Goal: Information Seeking & Learning: Learn about a topic

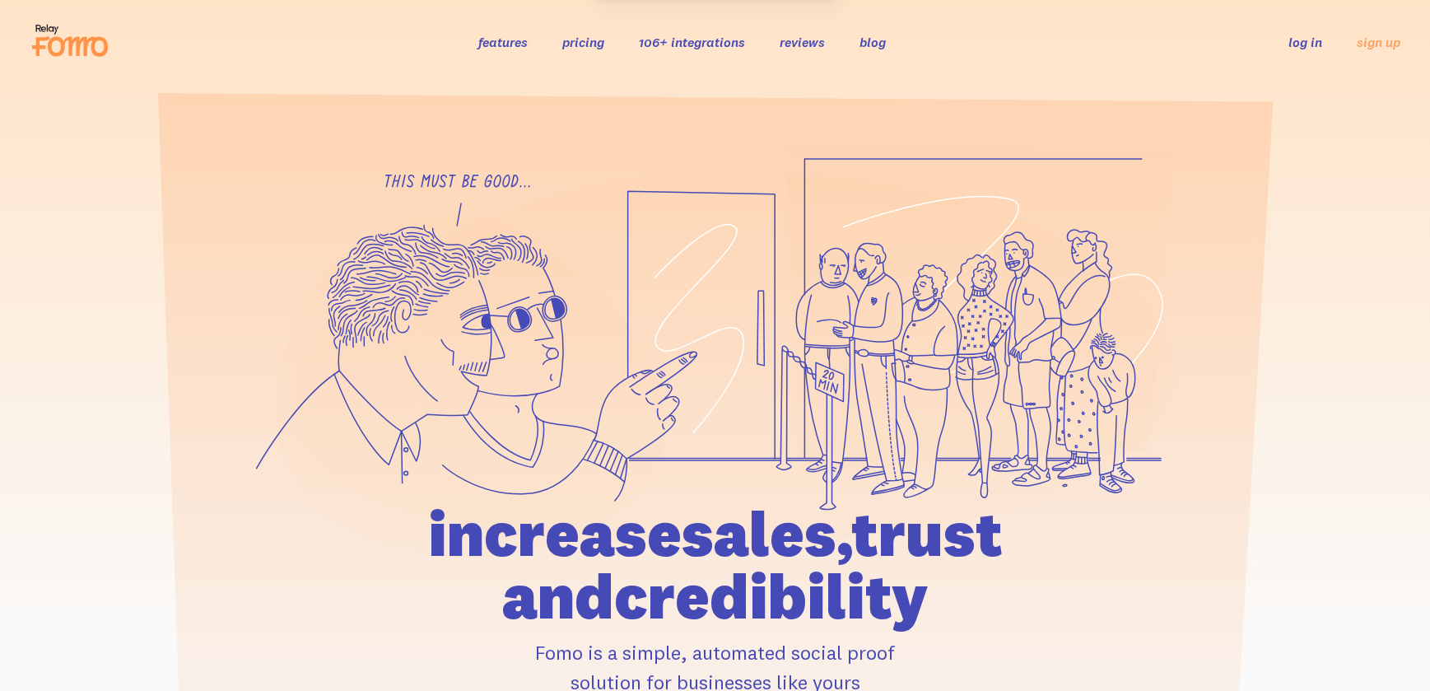
click at [696, 42] on link "106+ integrations" at bounding box center [692, 42] width 106 height 16
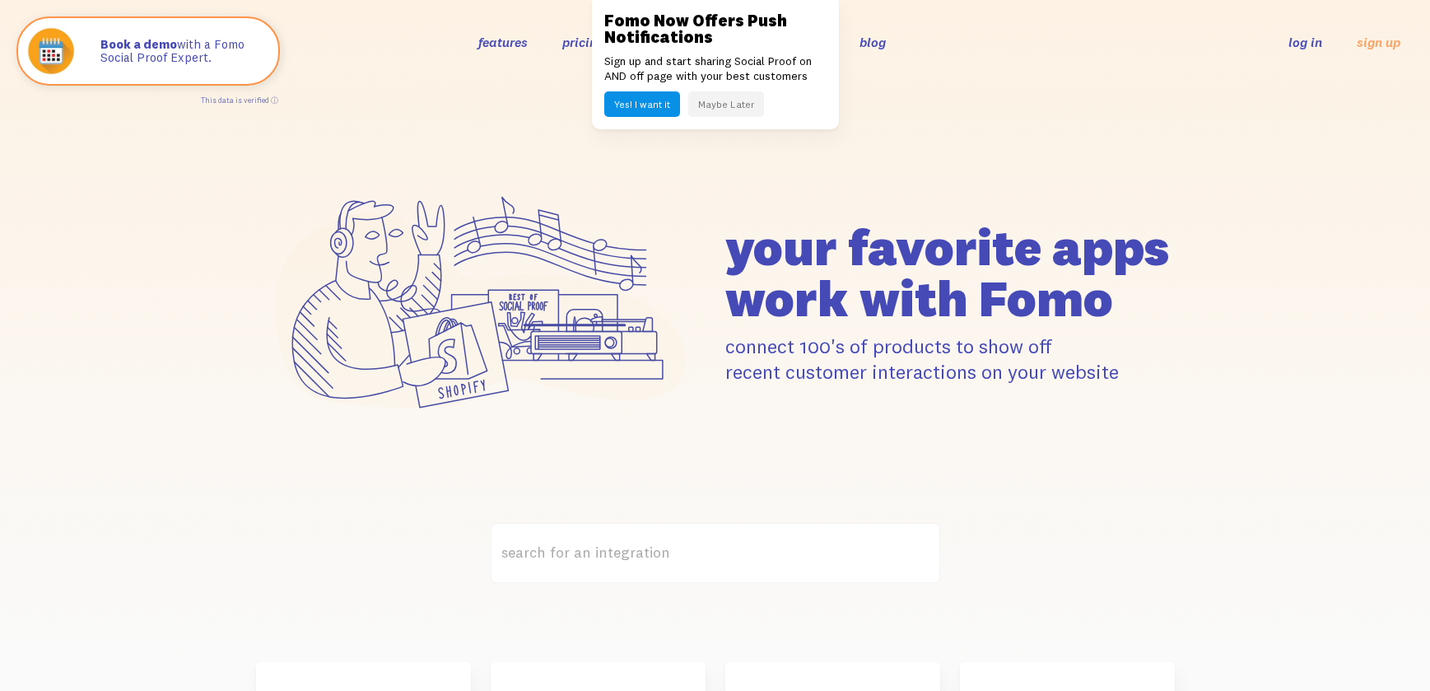
click at [497, 40] on link "features" at bounding box center [502, 42] width 49 height 16
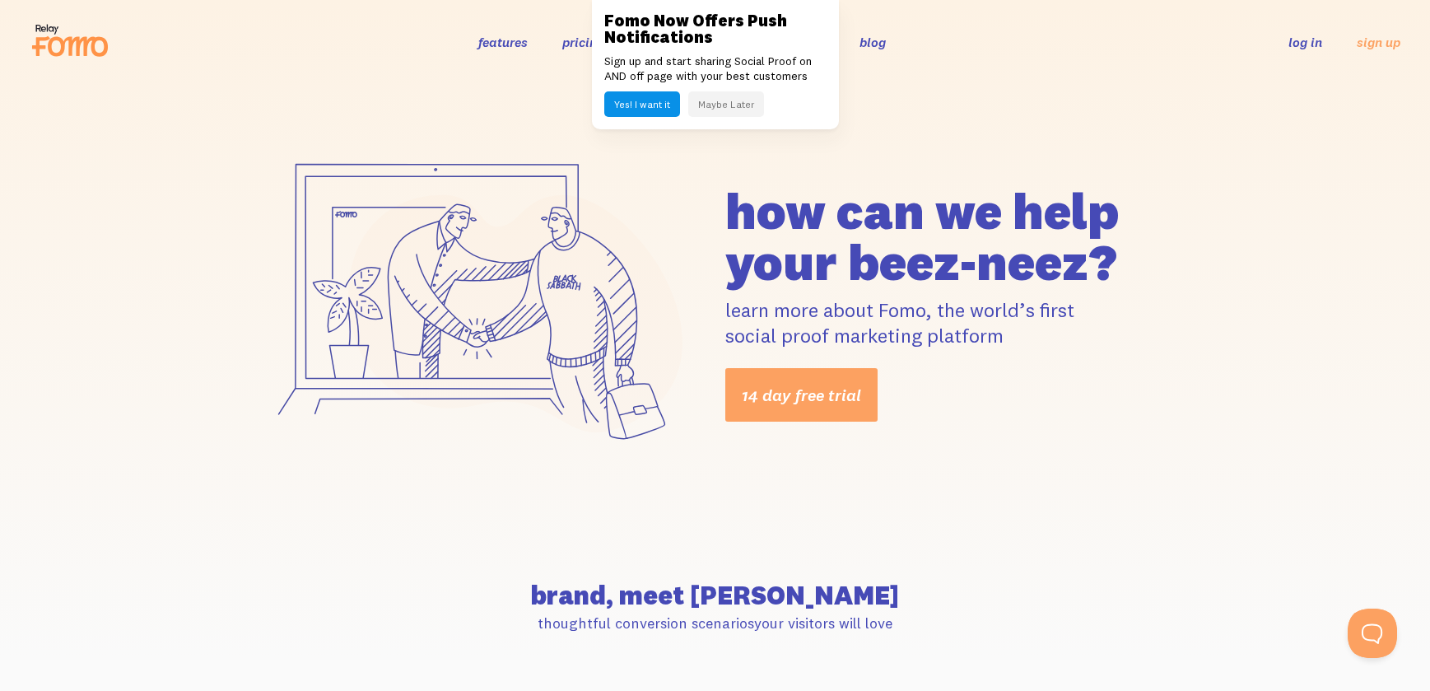
click at [710, 102] on button "Maybe Later" at bounding box center [726, 104] width 76 height 26
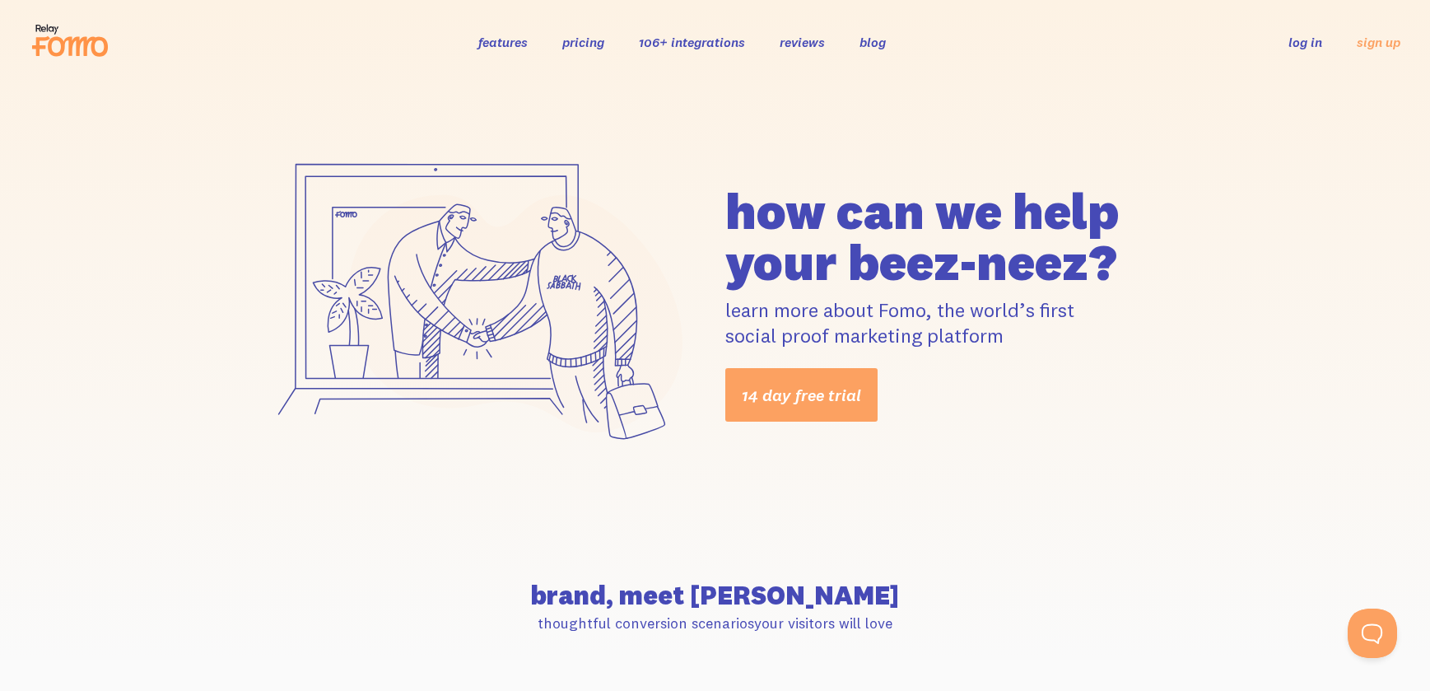
click at [501, 40] on link "features" at bounding box center [502, 42] width 49 height 16
click at [501, 44] on link "features" at bounding box center [502, 42] width 49 height 16
drag, startPoint x: 777, startPoint y: 203, endPoint x: 1116, endPoint y: 263, distance: 343.7
click at [1116, 263] on h1 "how can we help your beez-neez?" at bounding box center [950, 236] width 450 height 102
drag, startPoint x: 743, startPoint y: 310, endPoint x: 1019, endPoint y: 322, distance: 276.1
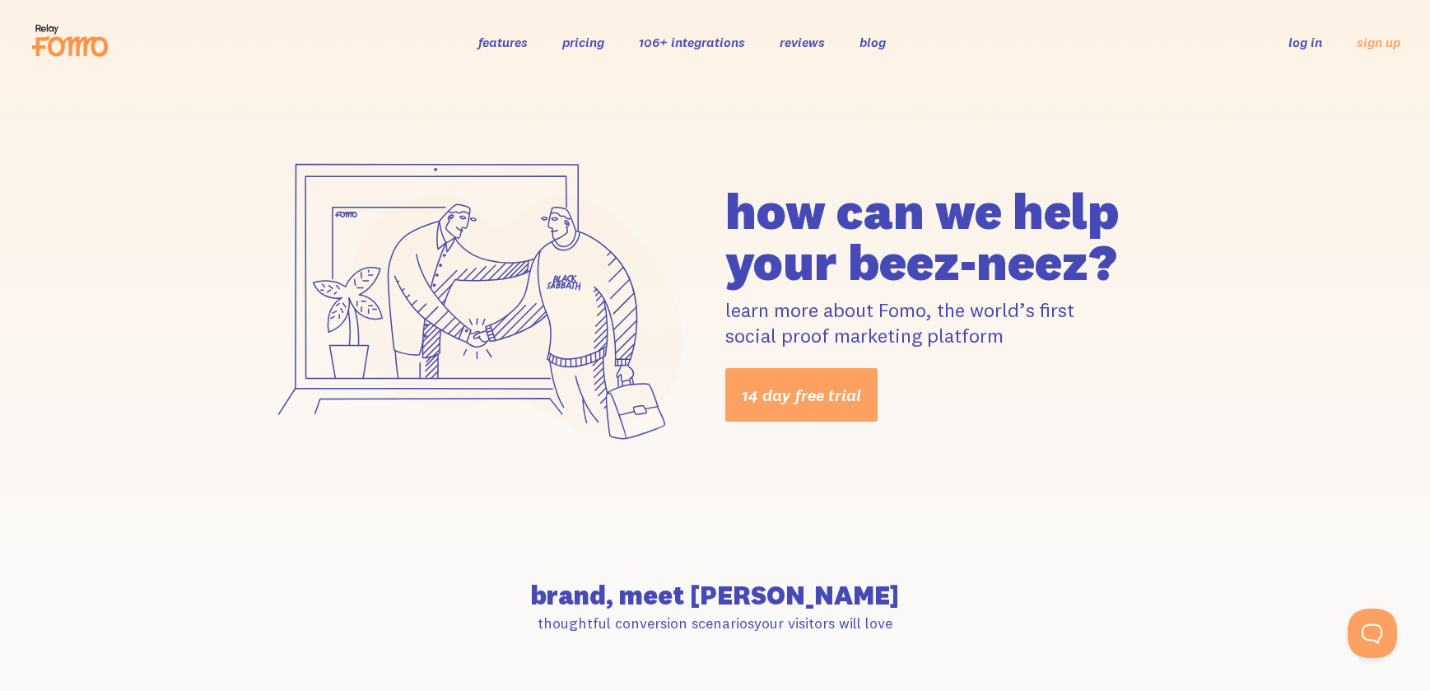
click at [1011, 334] on p "learn more about Fomo, the world’s first social proof marketing platform" at bounding box center [950, 322] width 450 height 51
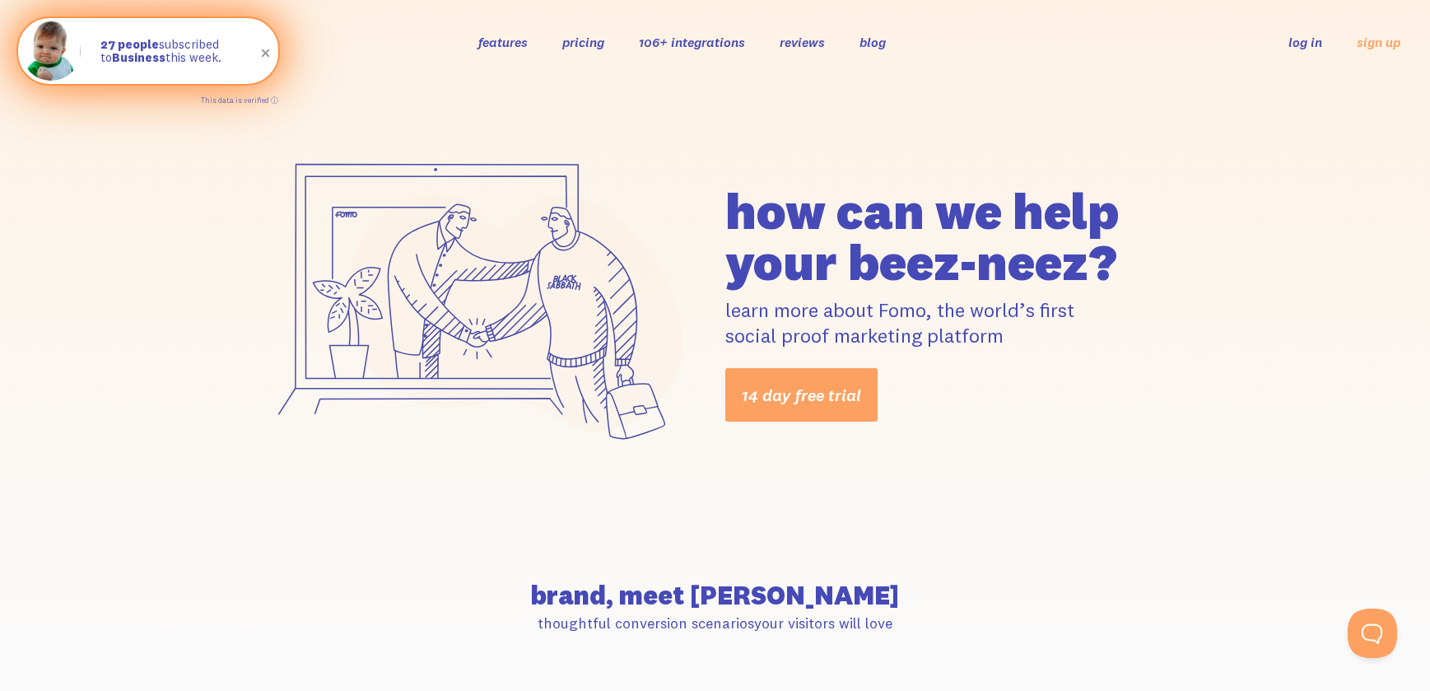
click at [264, 50] on span at bounding box center [266, 54] width 28 height 28
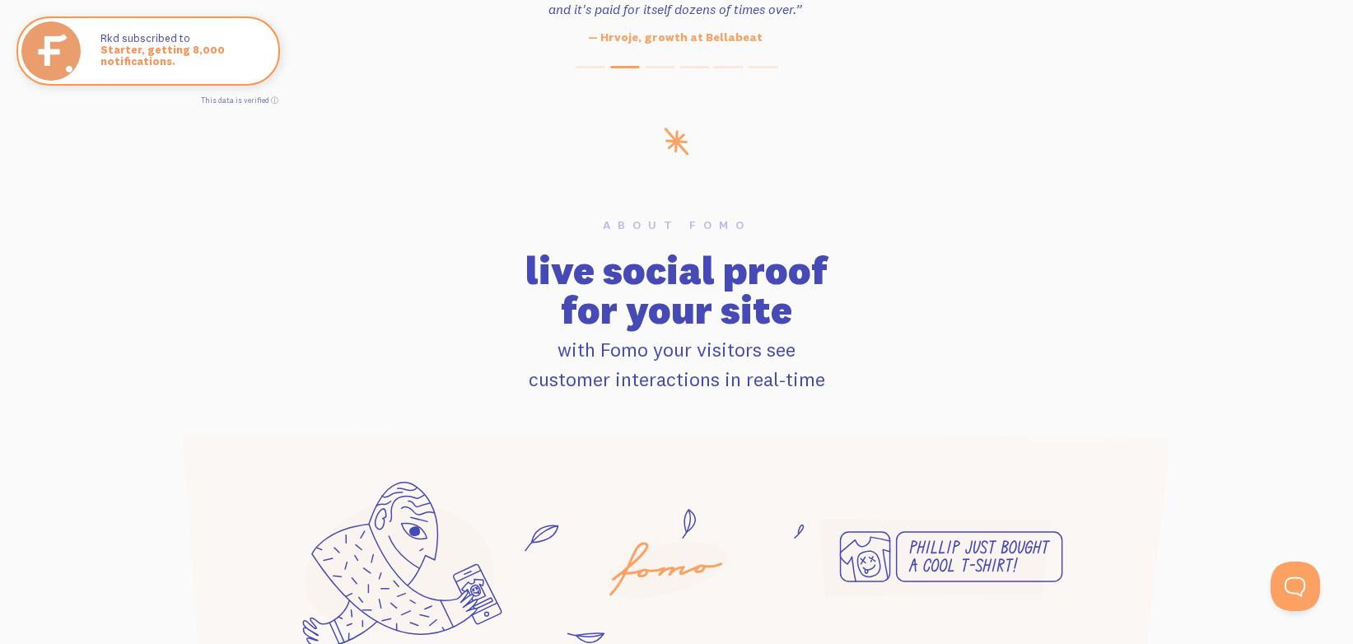
scroll to position [883, 0]
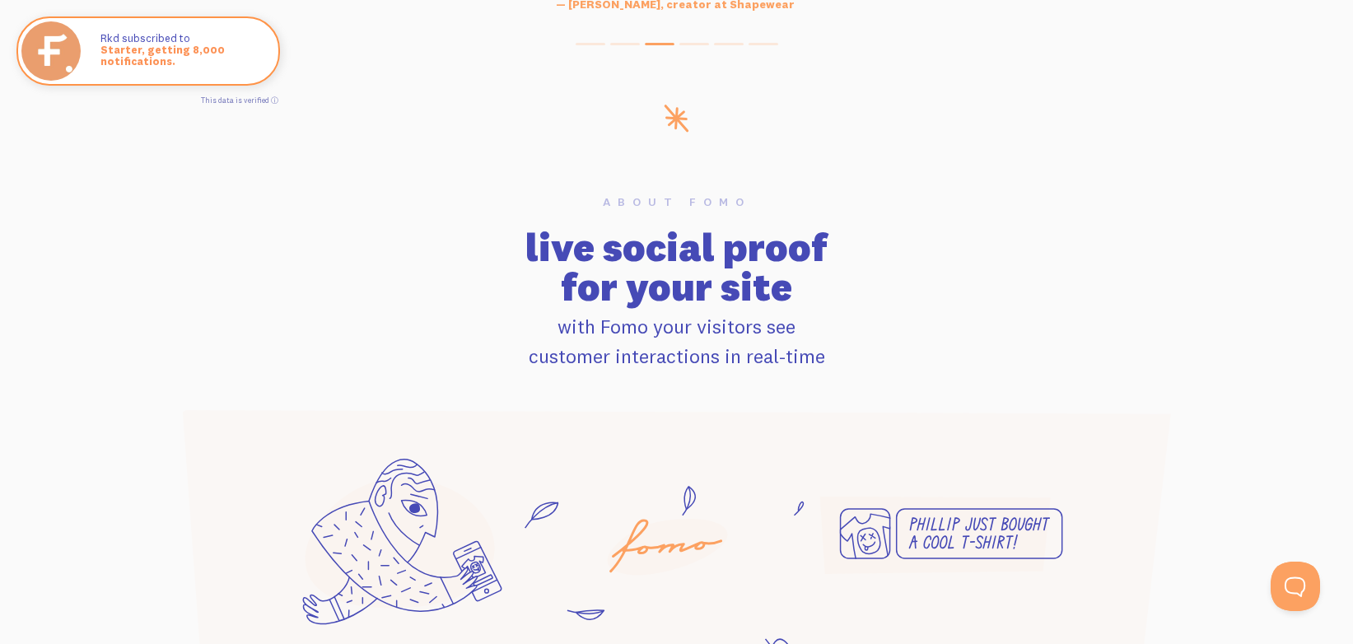
drag, startPoint x: 651, startPoint y: 329, endPoint x: 862, endPoint y: 341, distance: 211.1
click at [852, 351] on p "with Fomo your visitors see customer interactions in real-time" at bounding box center [677, 340] width 1034 height 59
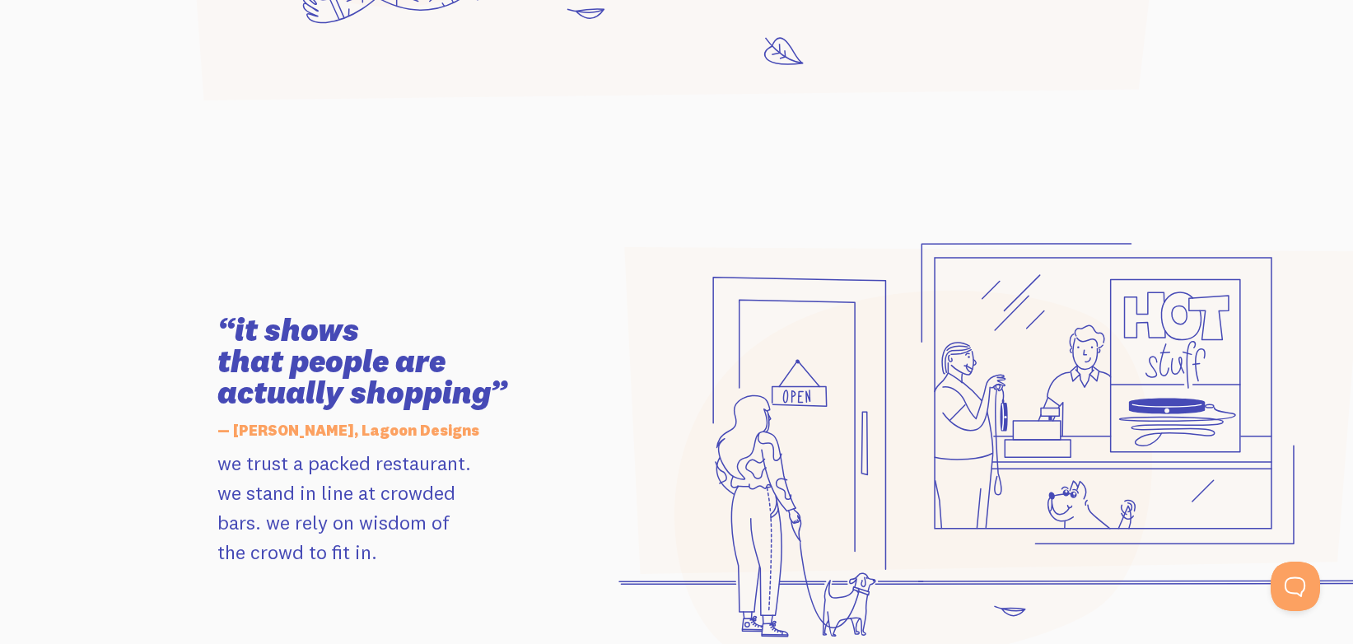
scroll to position [1519, 0]
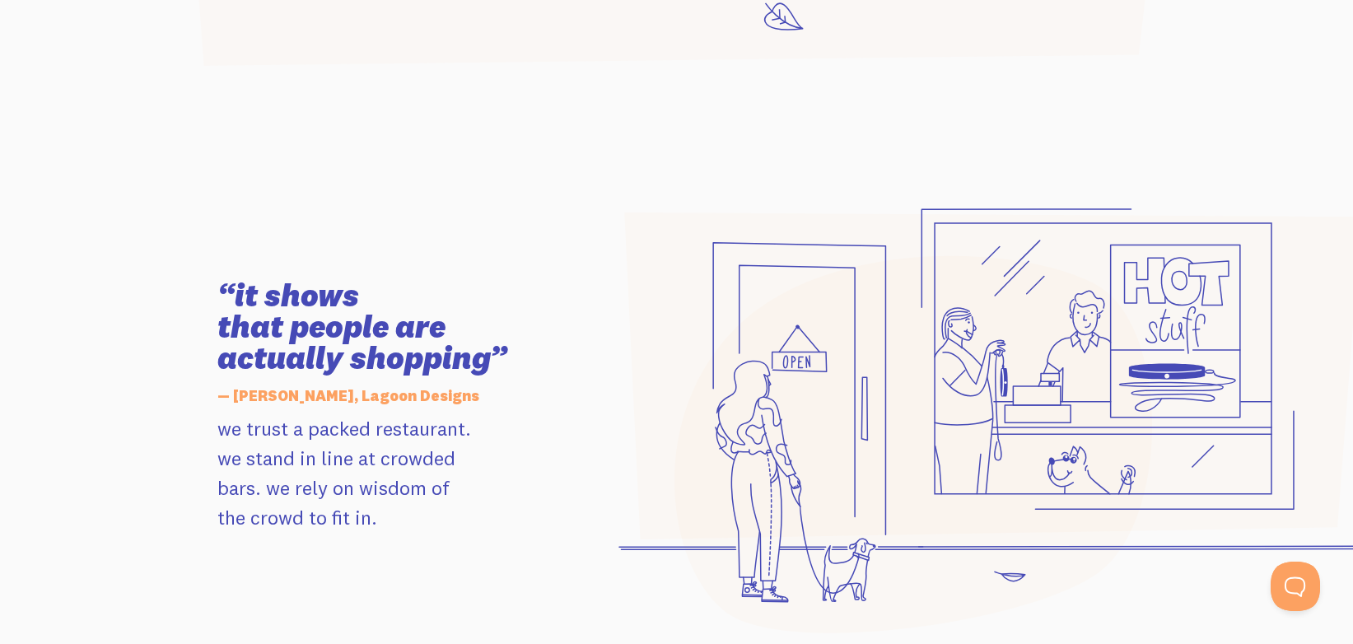
drag, startPoint x: 286, startPoint y: 366, endPoint x: 402, endPoint y: 403, distance: 121.6
click at [501, 361] on h3 "“it shows that people are actually shopping”" at bounding box center [402, 327] width 371 height 94
drag, startPoint x: 325, startPoint y: 434, endPoint x: 495, endPoint y: 430, distance: 169.6
click at [494, 430] on div "“it shows that people are actually shopping” — [PERSON_NAME], Lagoon Designs we…" at bounding box center [402, 406] width 391 height 252
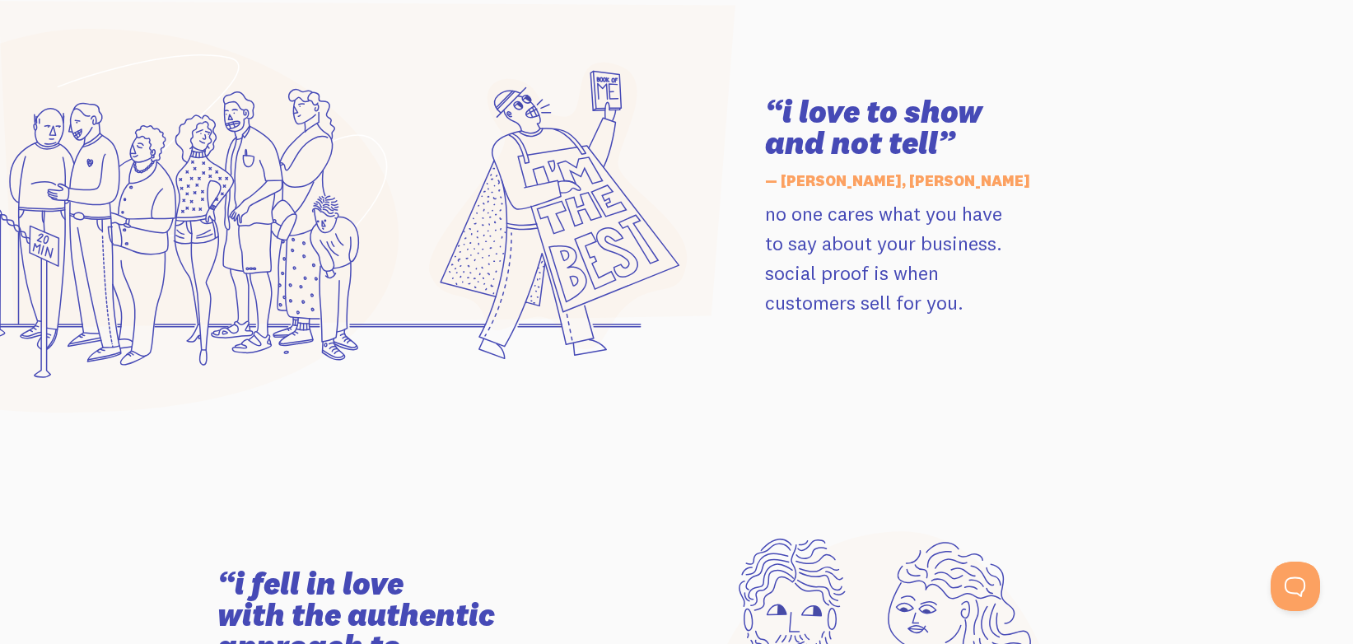
scroll to position [2308, 0]
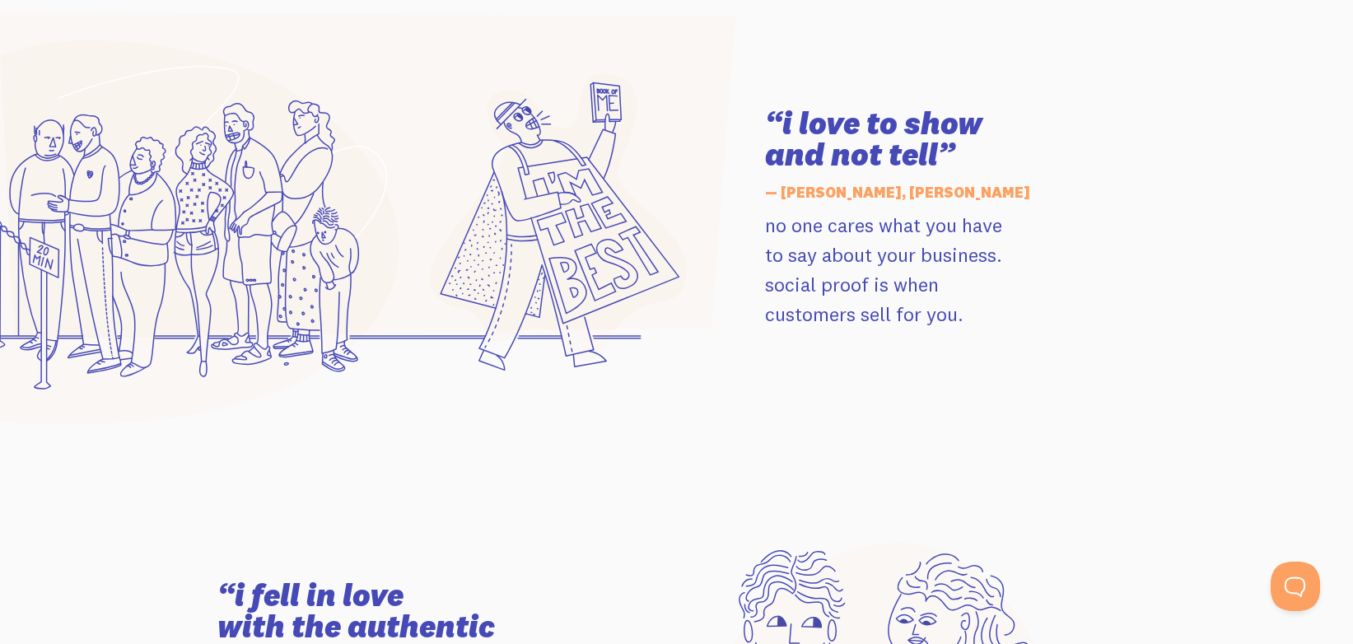
drag, startPoint x: 766, startPoint y: 161, endPoint x: 932, endPoint y: 165, distance: 166.4
click at [932, 165] on h3 "“i love to show and not tell”" at bounding box center [950, 139] width 371 height 63
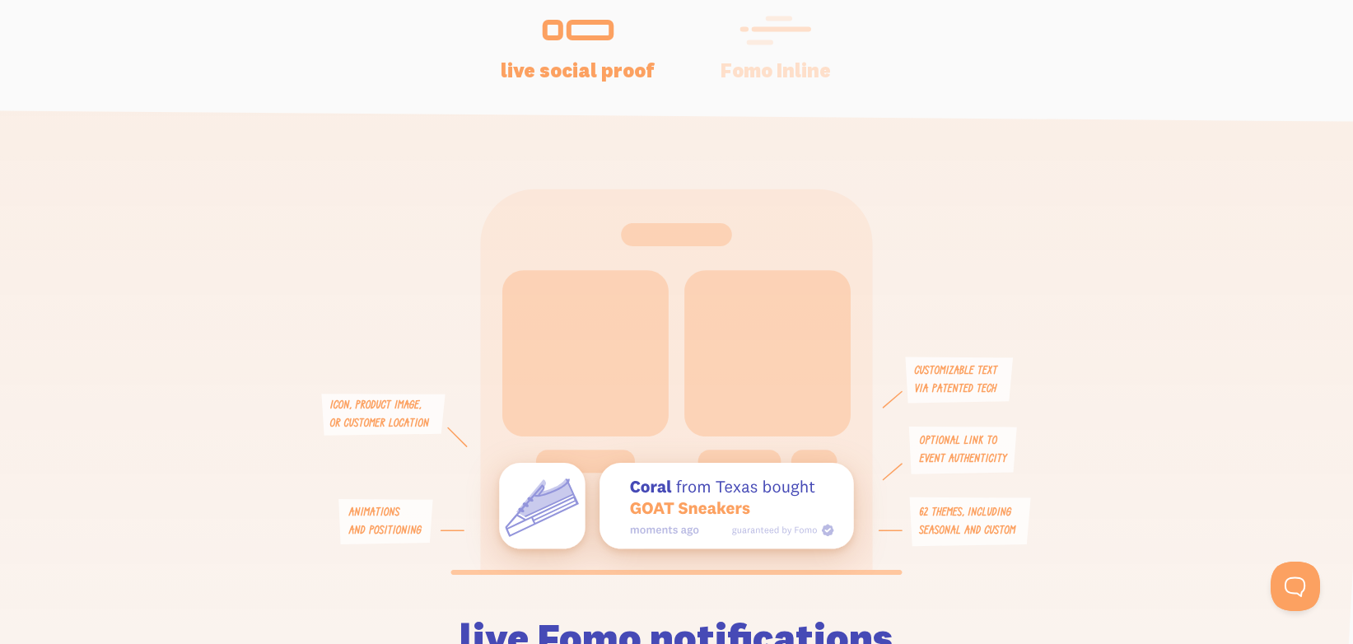
scroll to position [3035, 0]
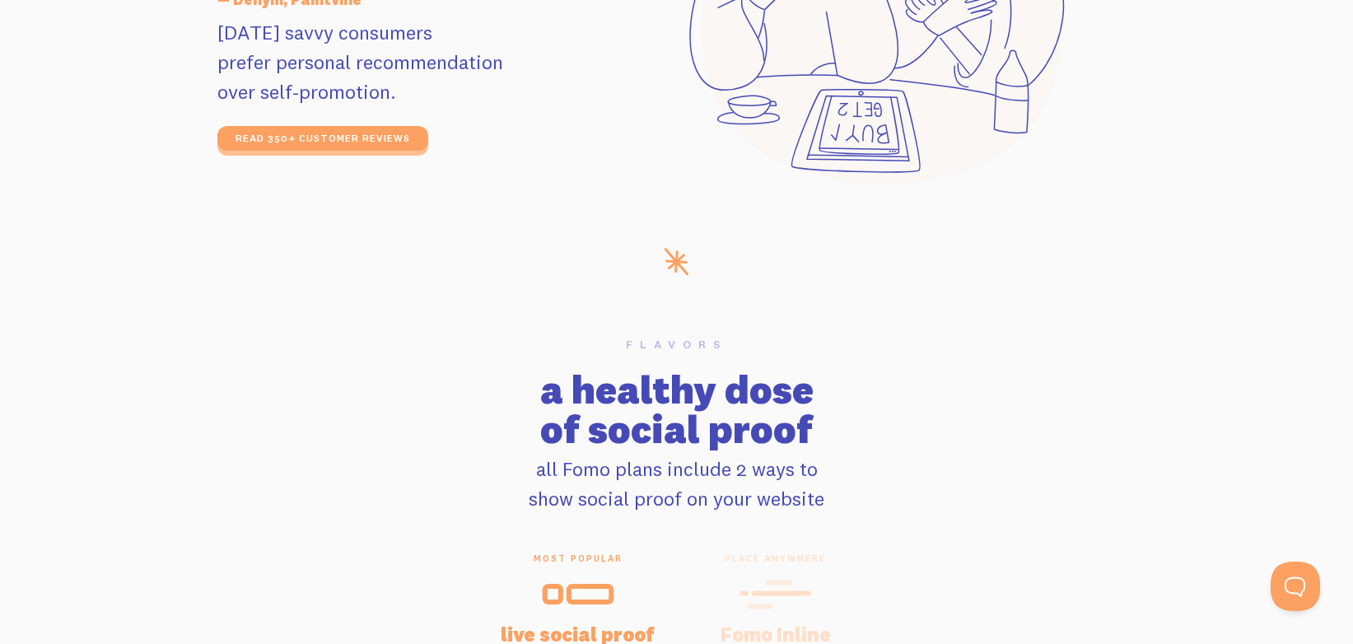
click at [736, 601] on div at bounding box center [775, 595] width 158 height 40
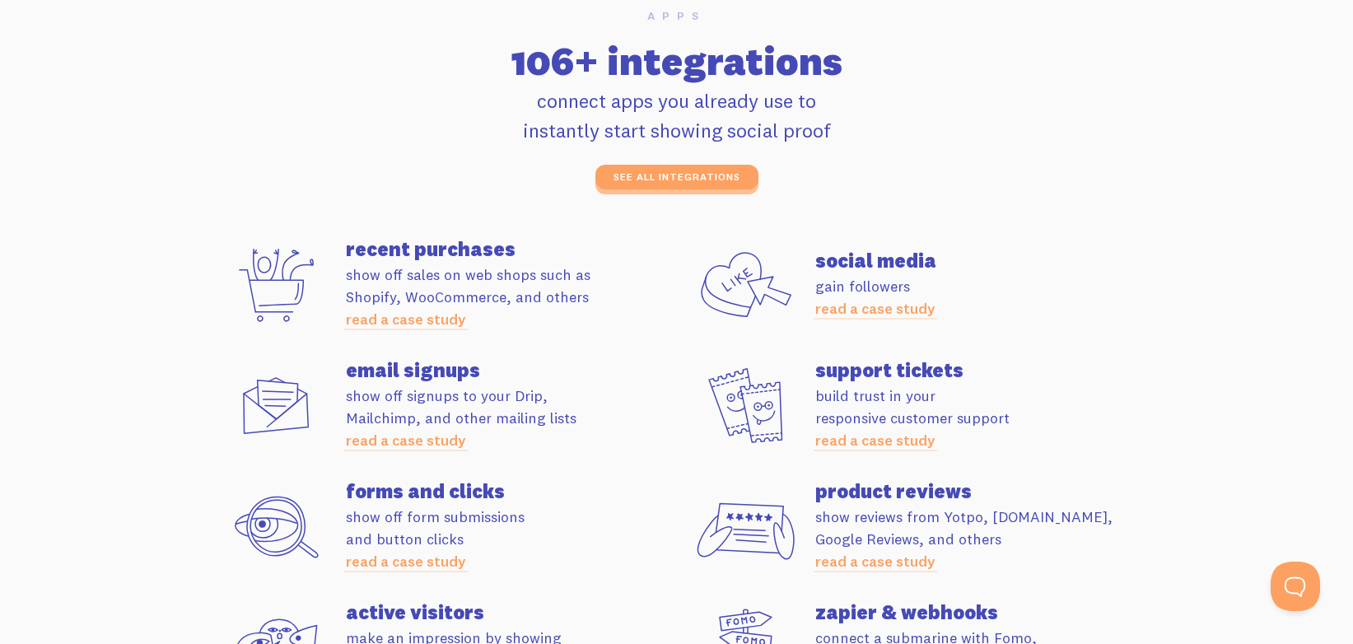
scroll to position [4590, 0]
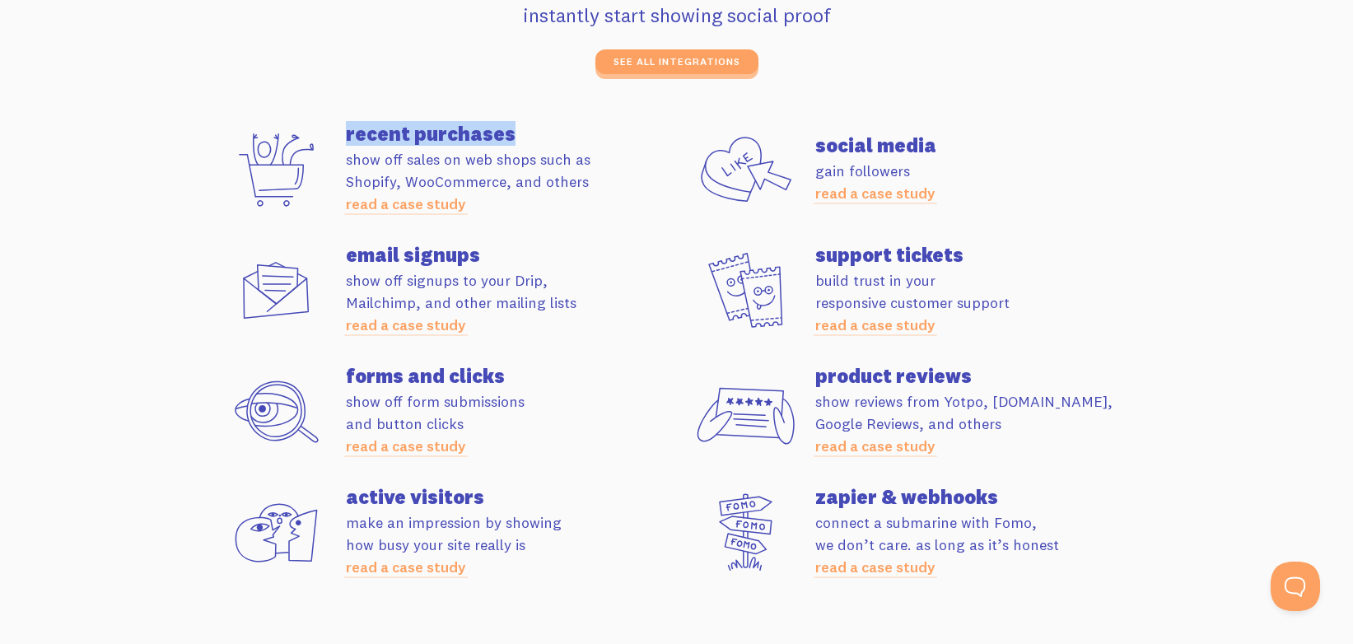
drag, startPoint x: 346, startPoint y: 134, endPoint x: 504, endPoint y: 135, distance: 158.1
click at [505, 137] on h4 "recent purchases" at bounding box center [511, 133] width 331 height 20
drag, startPoint x: 347, startPoint y: 282, endPoint x: 535, endPoint y: 282, distance: 188.5
click at [535, 282] on p "show off signups to your Drip, Mailchimp, and other mailing lists read a case s…" at bounding box center [511, 302] width 331 height 67
drag, startPoint x: 353, startPoint y: 522, endPoint x: 519, endPoint y: 529, distance: 165.6
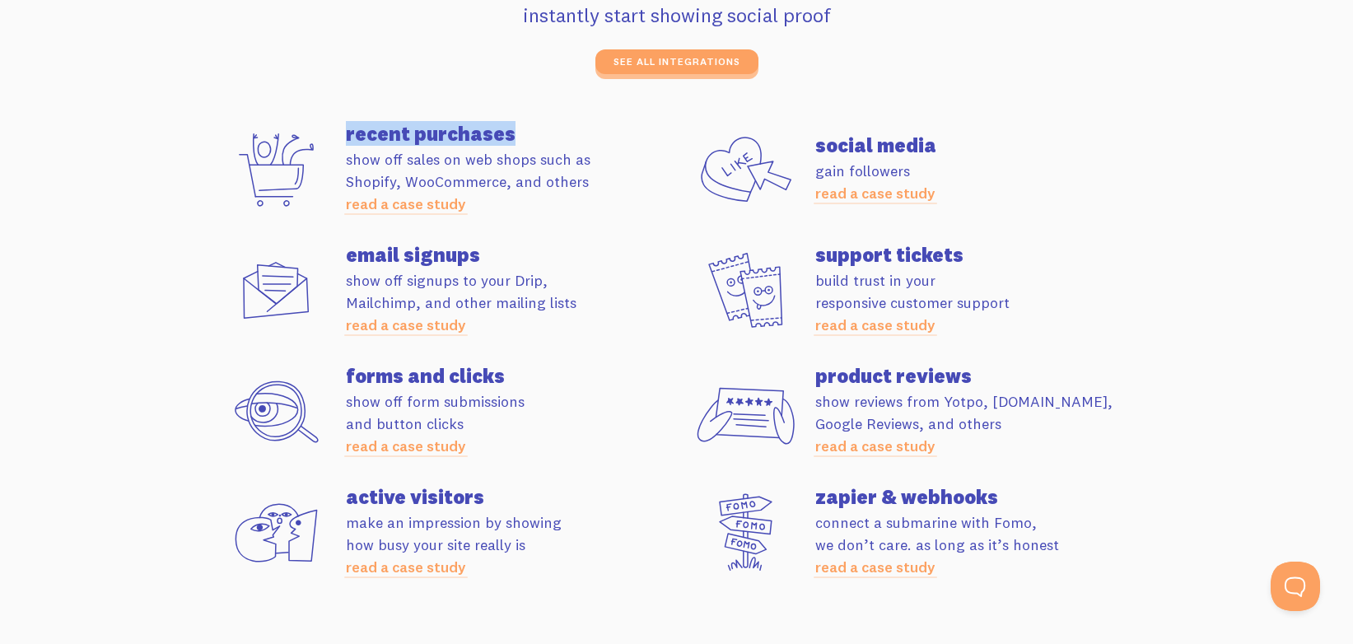
click at [549, 521] on p "make an impression by showing how busy your site really is read a case study" at bounding box center [511, 544] width 331 height 67
drag, startPoint x: 409, startPoint y: 550, endPoint x: 532, endPoint y: 550, distance: 122.7
click at [532, 550] on p "make an impression by showing how busy your site really is read a case study" at bounding box center [511, 544] width 331 height 67
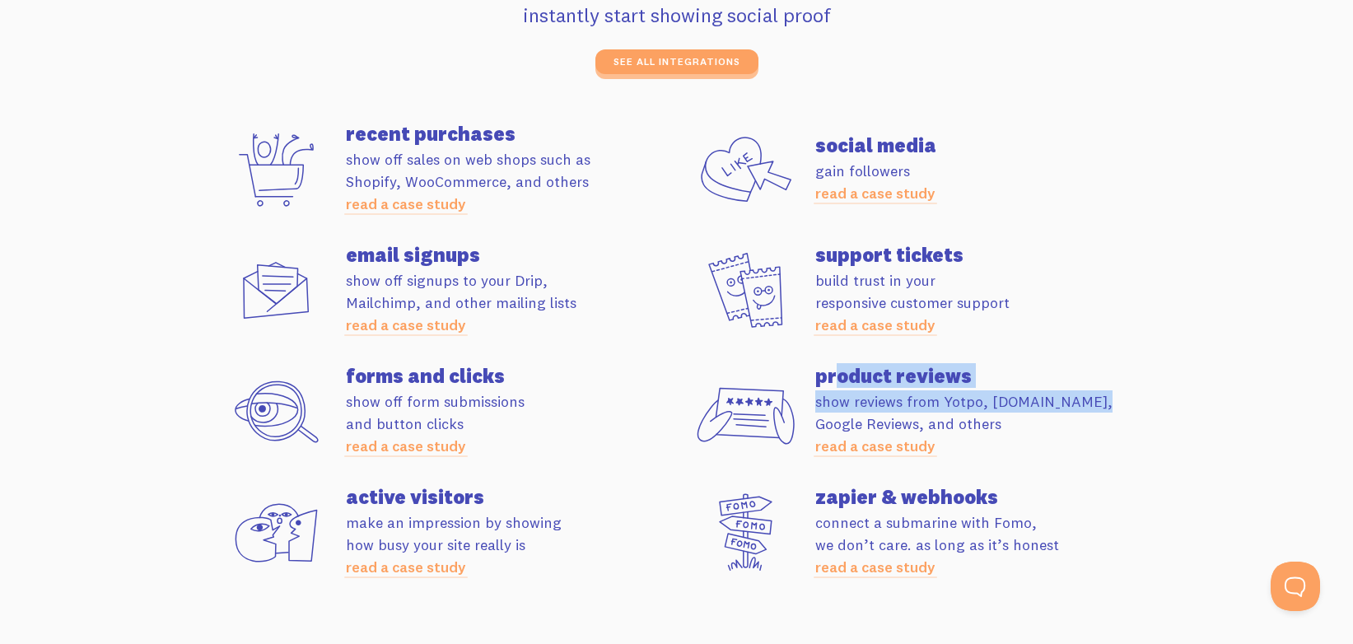
drag, startPoint x: 835, startPoint y: 376, endPoint x: 1021, endPoint y: 406, distance: 188.4
click at [1022, 405] on div "product reviews show reviews from Yotpo, [DOMAIN_NAME], Google Reviews, and oth…" at bounding box center [980, 411] width 331 height 91
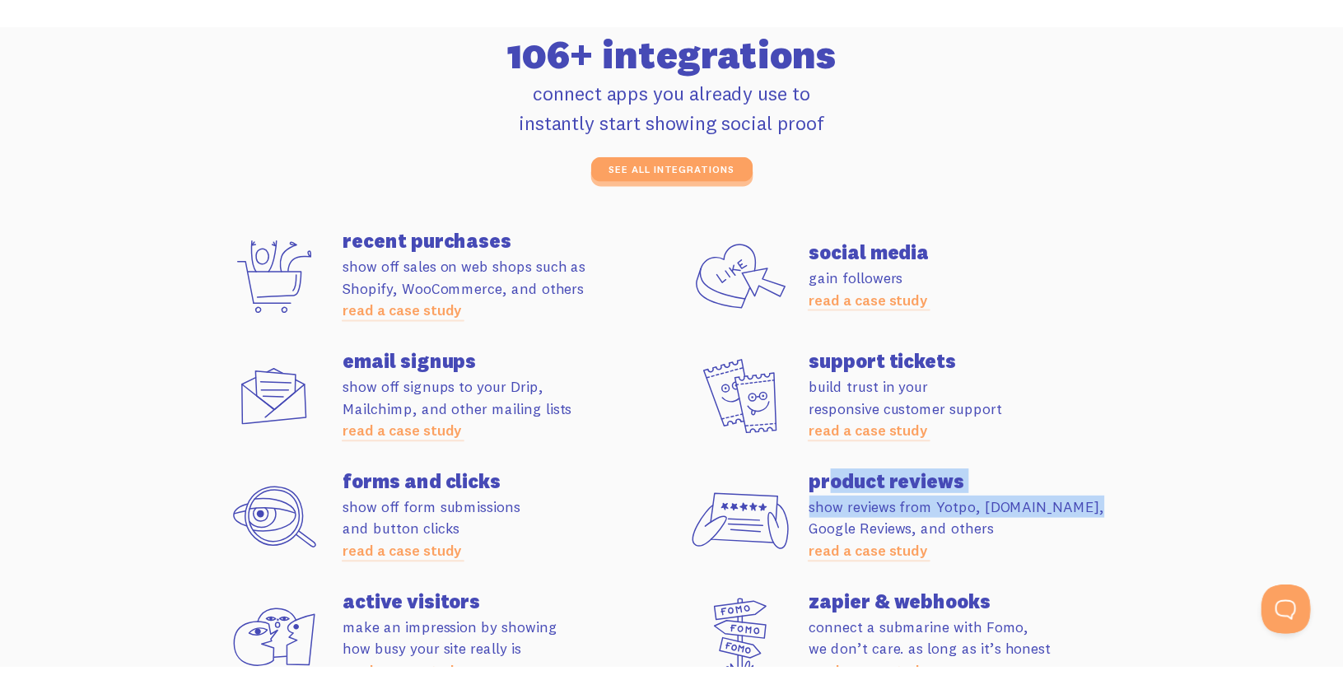
scroll to position [4520, 0]
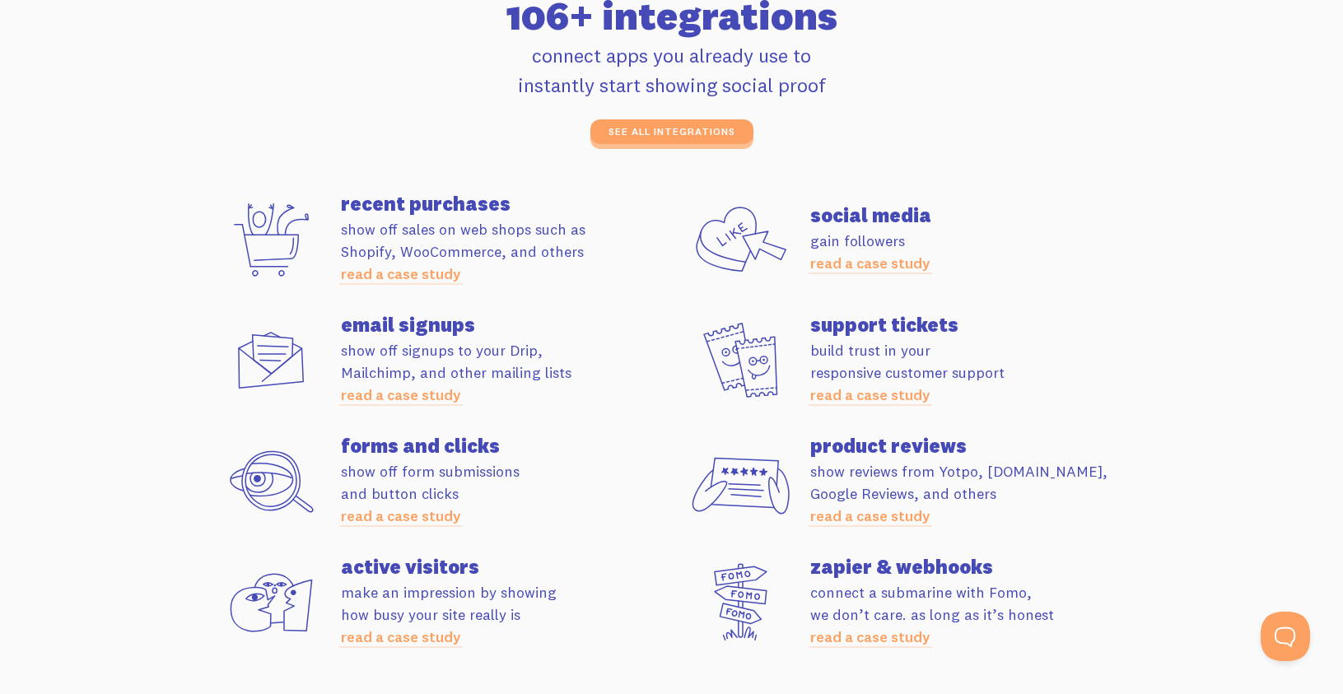
click at [1225, 431] on section "Apps 106+ integrations connect apps you already use to instantly start showing …" at bounding box center [671, 321] width 1343 height 832
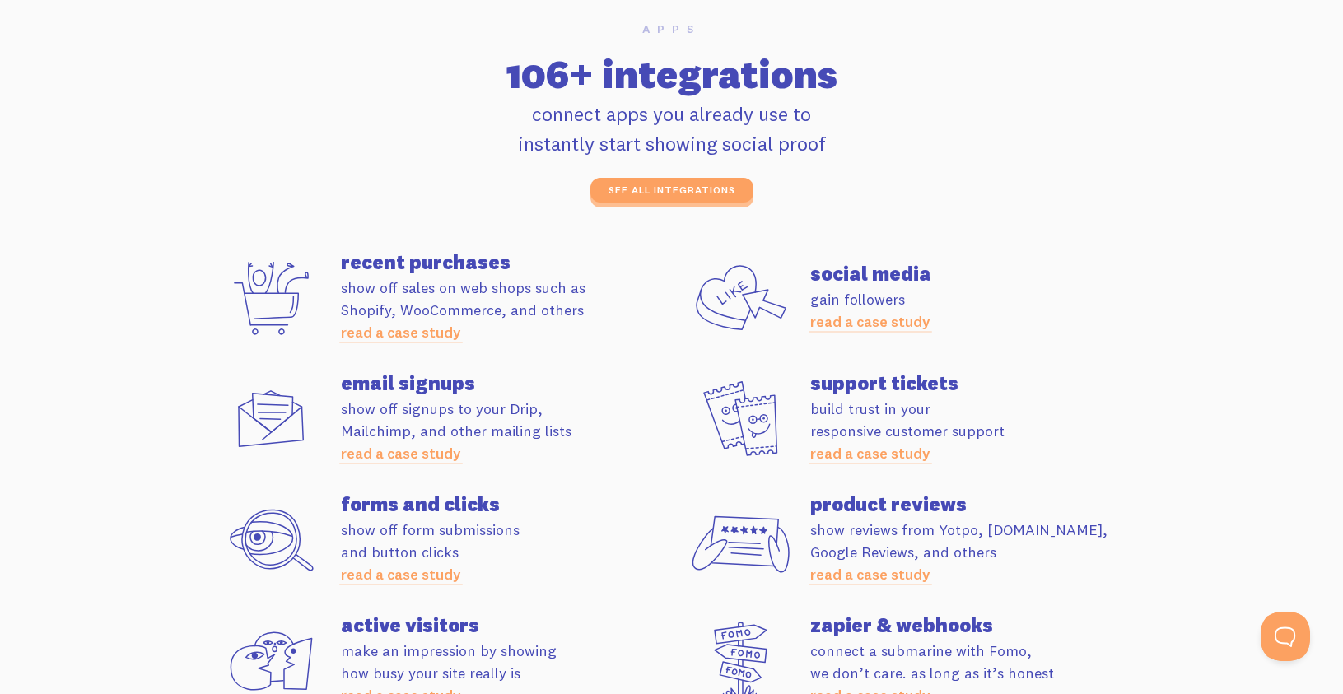
scroll to position [4515, 0]
